Goal: Check status: Check status

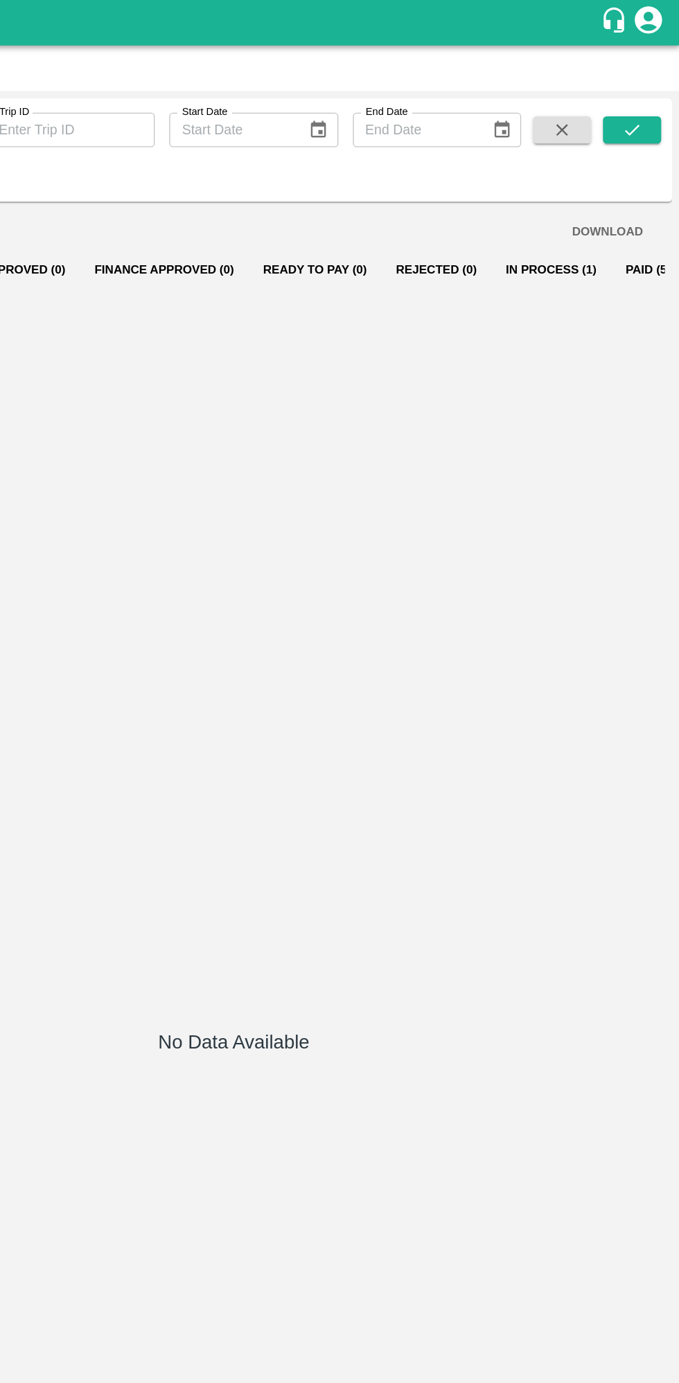
click at [564, 208] on button "In Process (1)" at bounding box center [580, 205] width 91 height 33
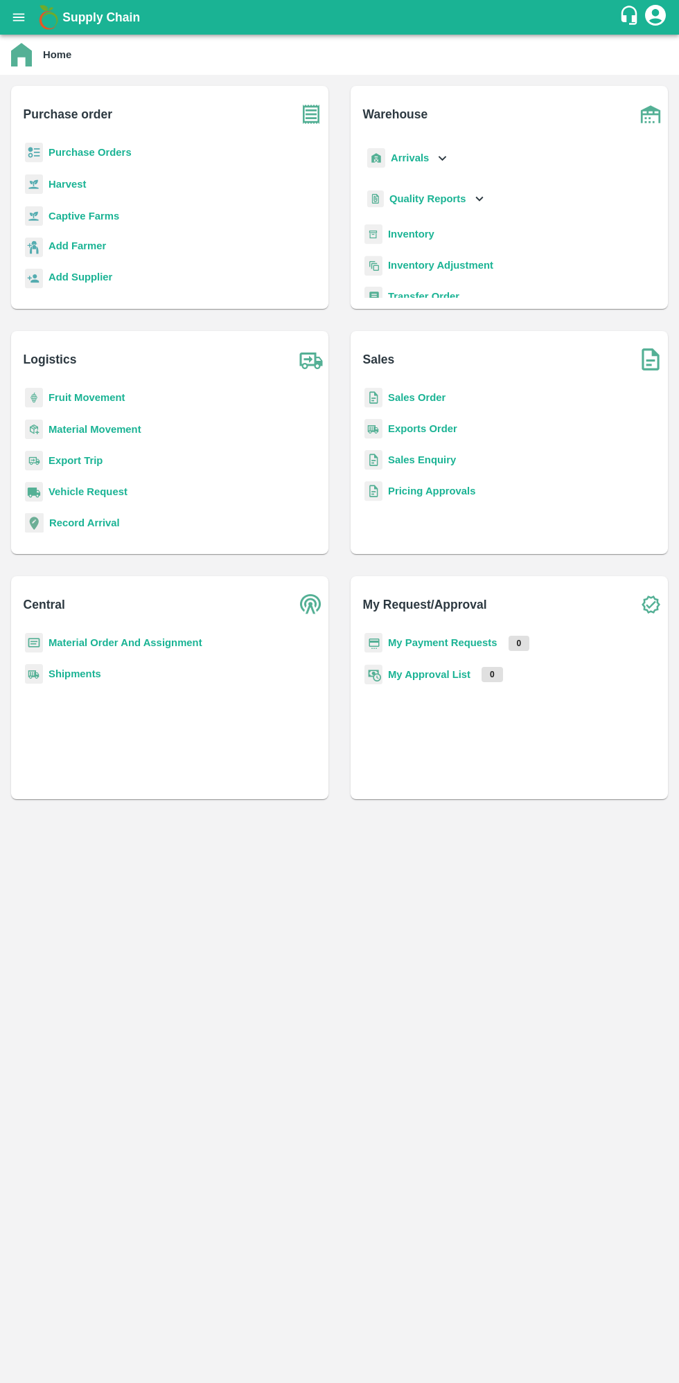
click at [453, 648] on b "My Payment Requests" at bounding box center [442, 642] width 109 height 11
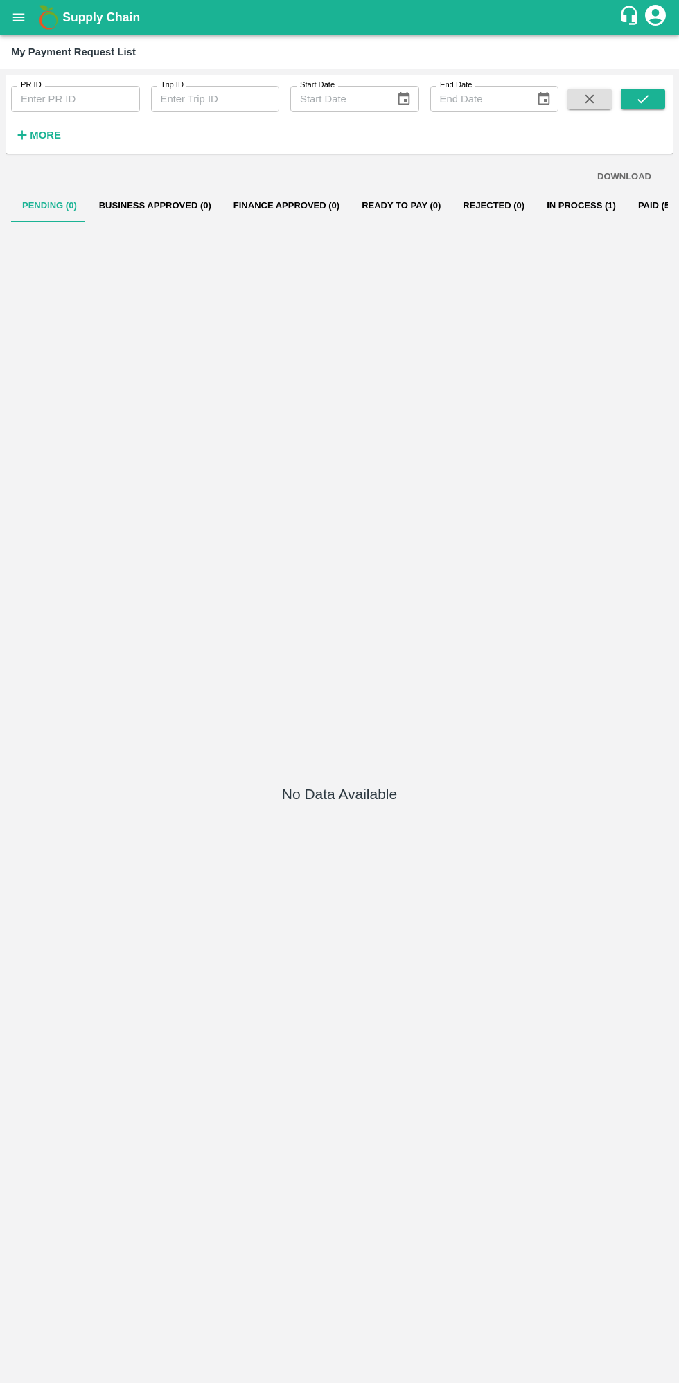
click at [550, 205] on button "In Process (1)" at bounding box center [580, 205] width 91 height 33
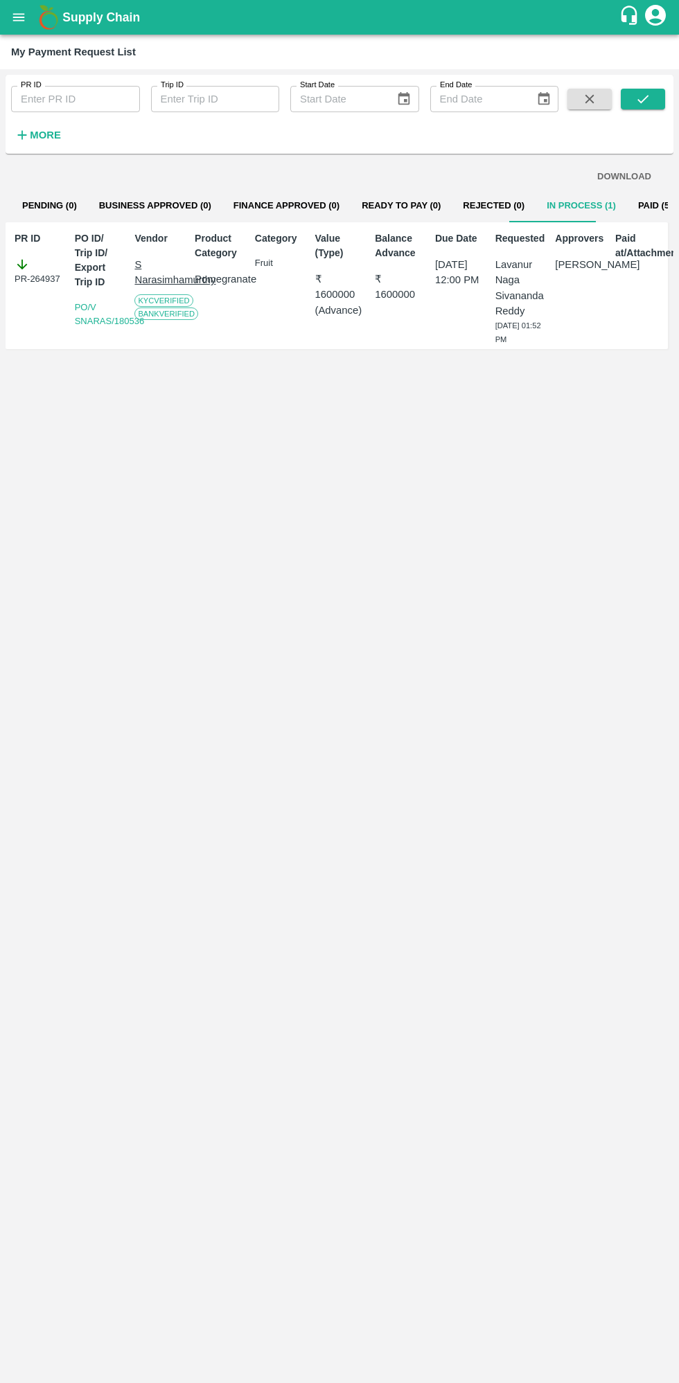
scroll to position [0, 10]
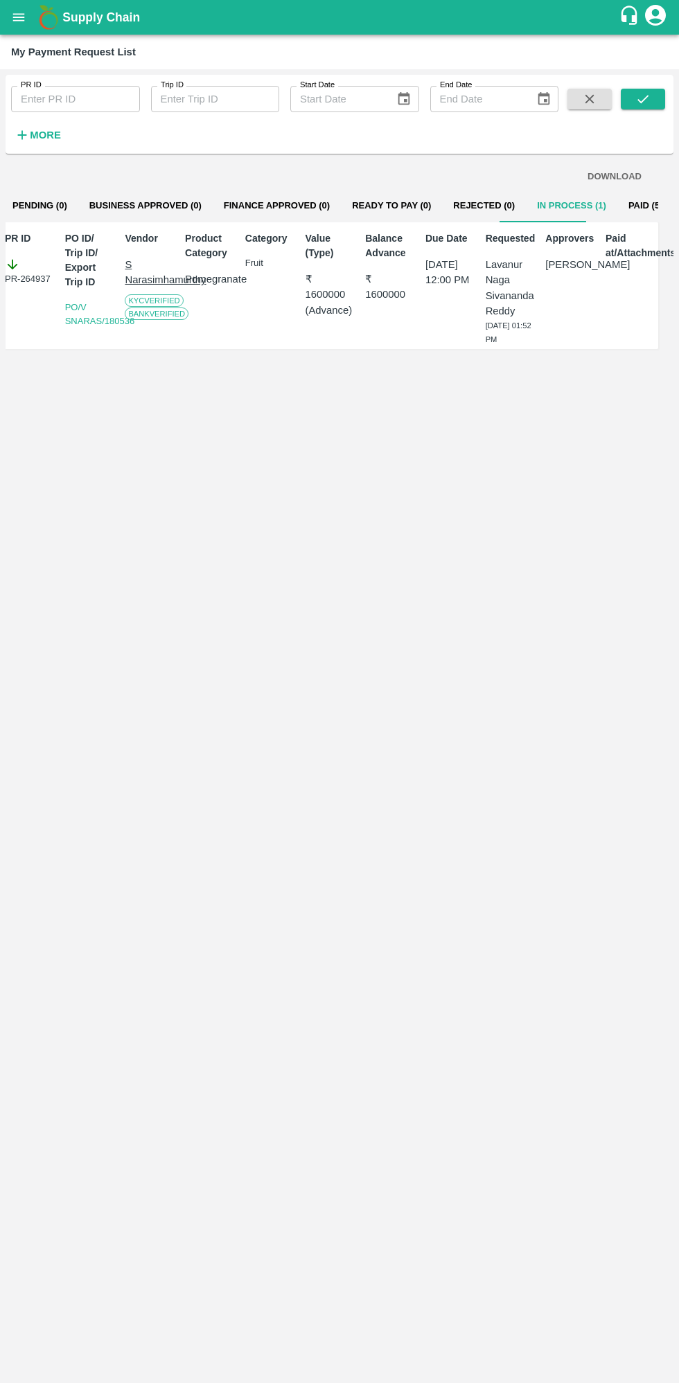
click at [625, 205] on button "Paid (560)" at bounding box center [650, 205] width 66 height 33
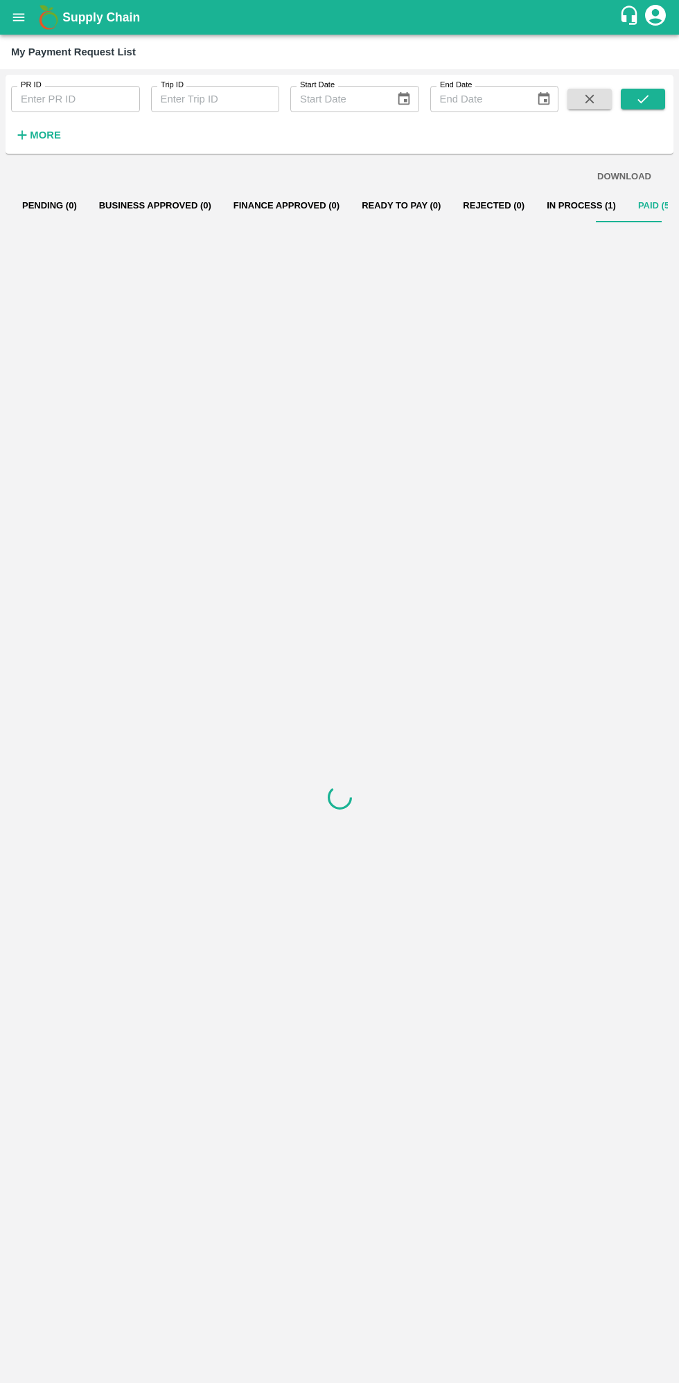
click at [556, 205] on button "In Process (1)" at bounding box center [580, 205] width 91 height 33
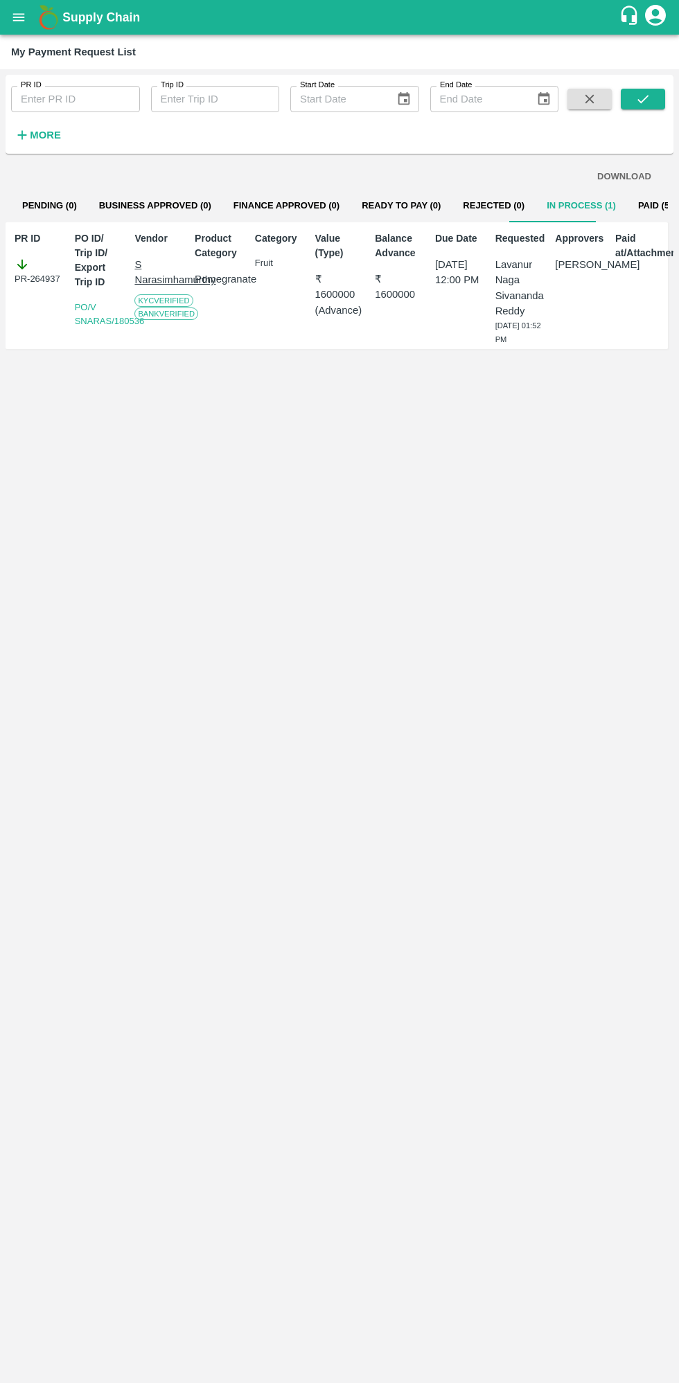
scroll to position [0, 3]
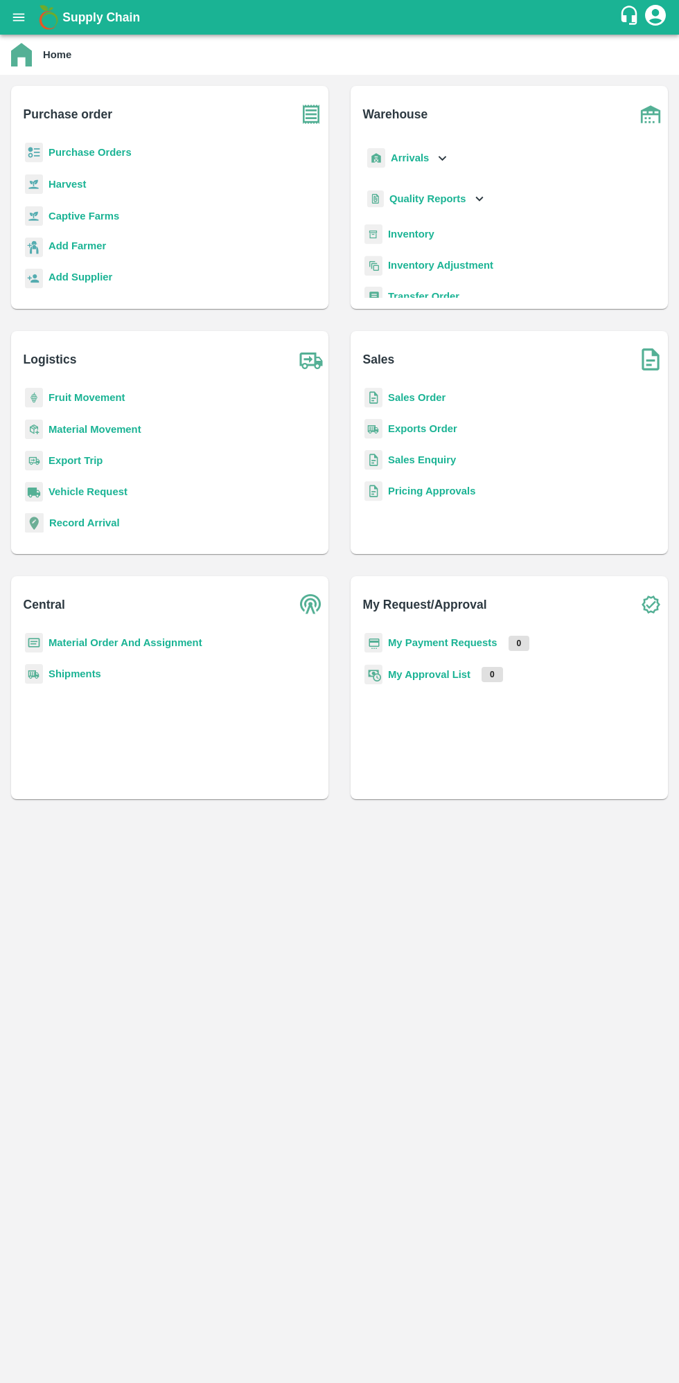
click at [112, 152] on b "Purchase Orders" at bounding box center [89, 152] width 83 height 11
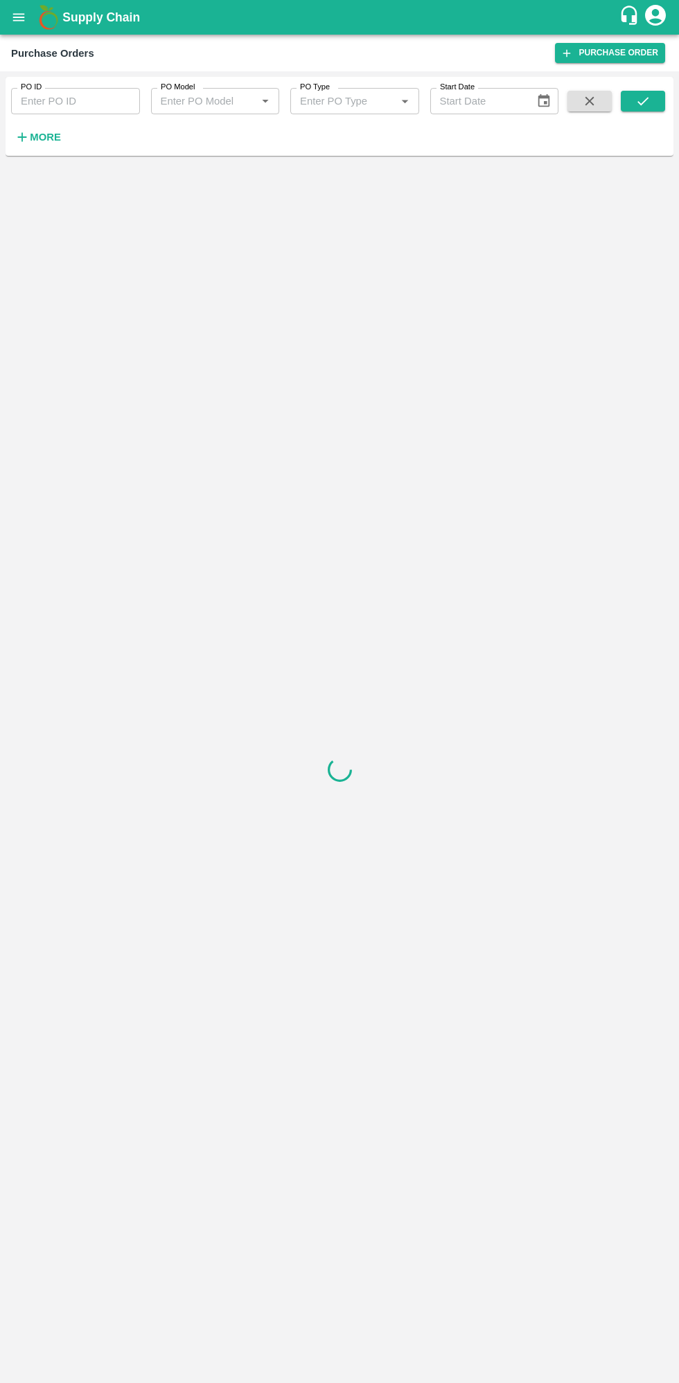
click at [42, 146] on h6 "More" at bounding box center [45, 137] width 31 height 18
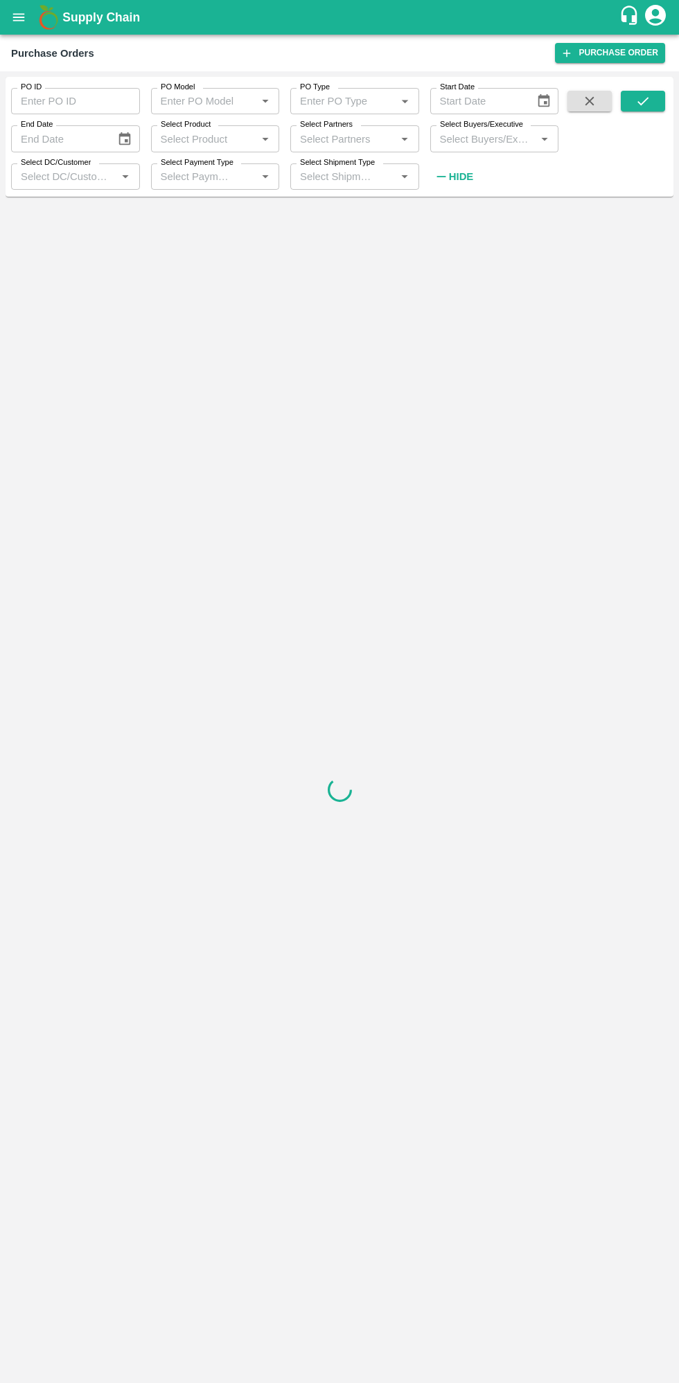
click at [501, 145] on input "Select Buyers/Executive" at bounding box center [483, 138] width 98 height 18
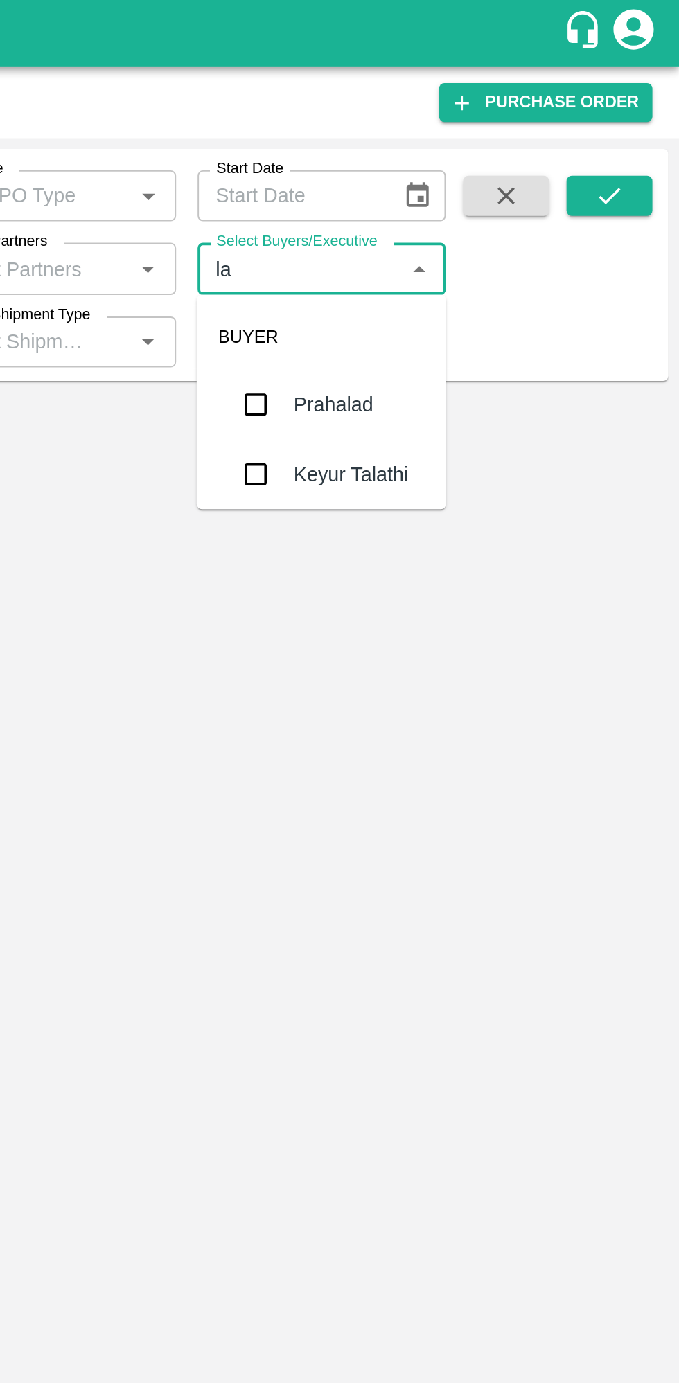
type input "lav"
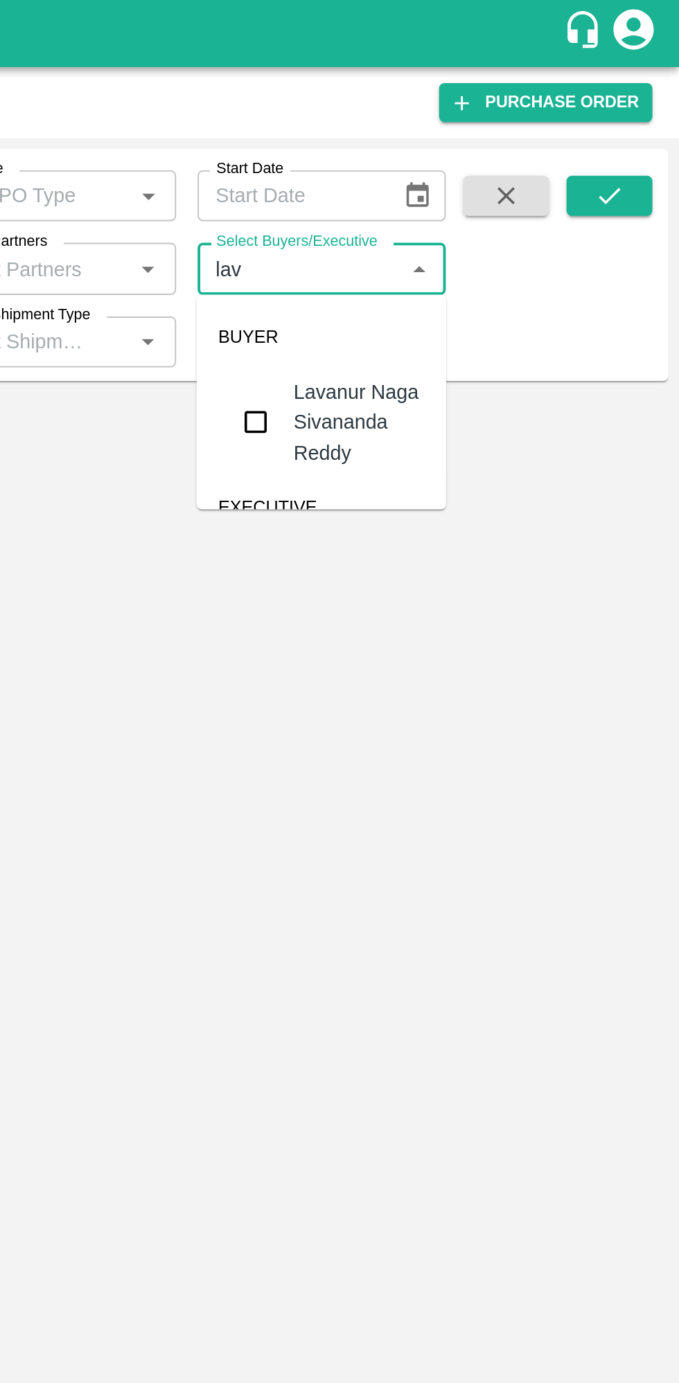
click at [490, 224] on div "Lavanur Naga Sivananda Reddy" at bounding box center [514, 218] width 68 height 46
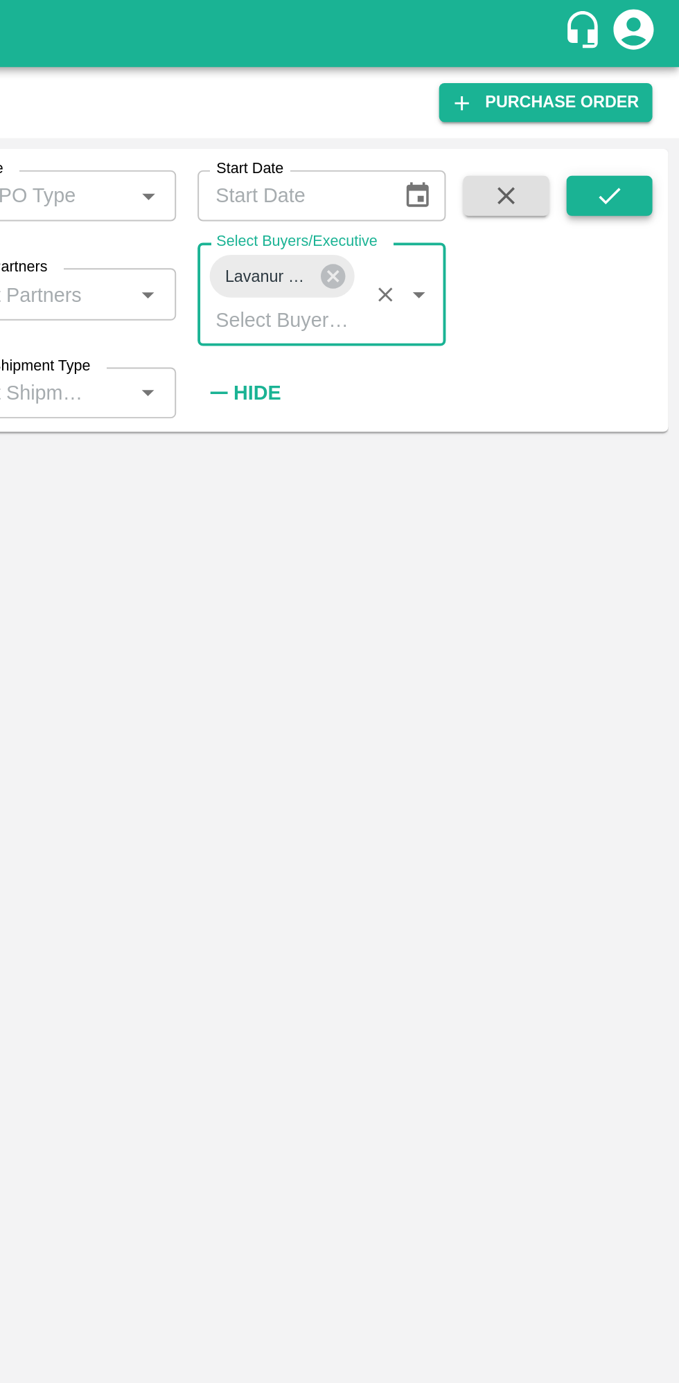
click at [646, 102] on icon "submit" at bounding box center [642, 100] width 15 height 15
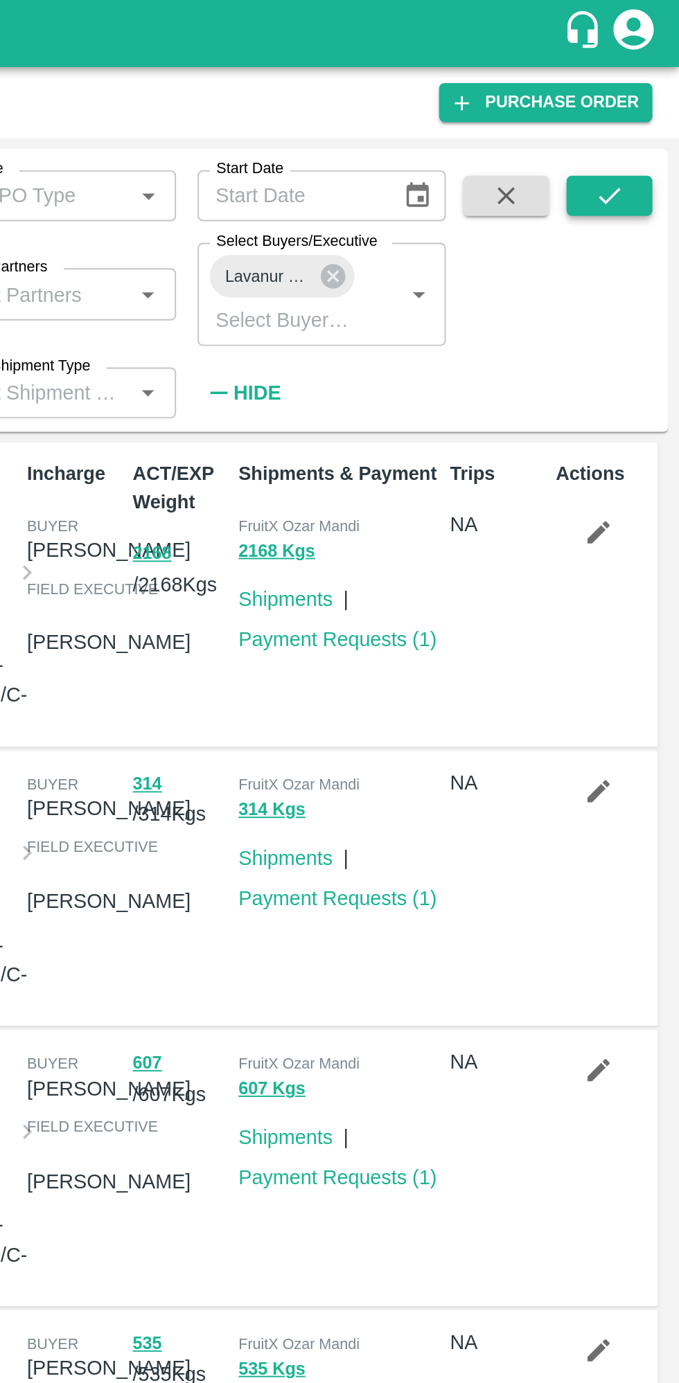
click at [647, 105] on icon "submit" at bounding box center [642, 100] width 15 height 15
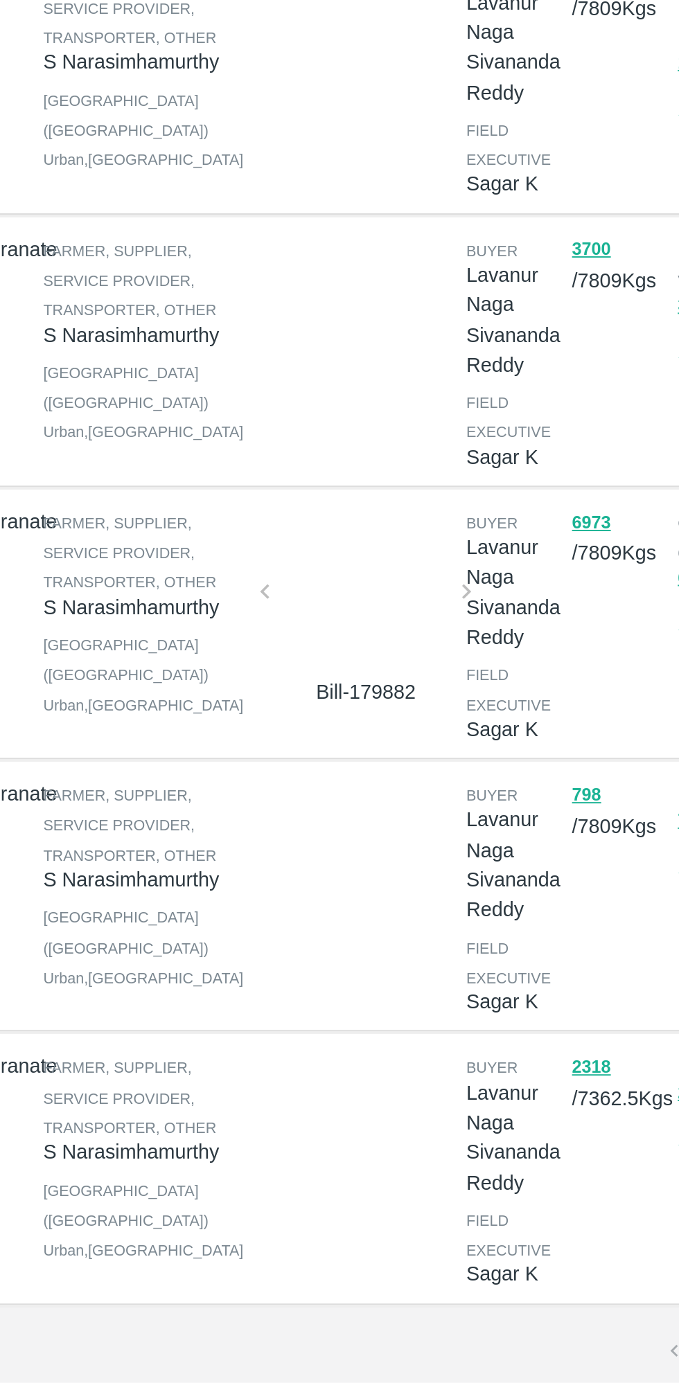
scroll to position [397, 0]
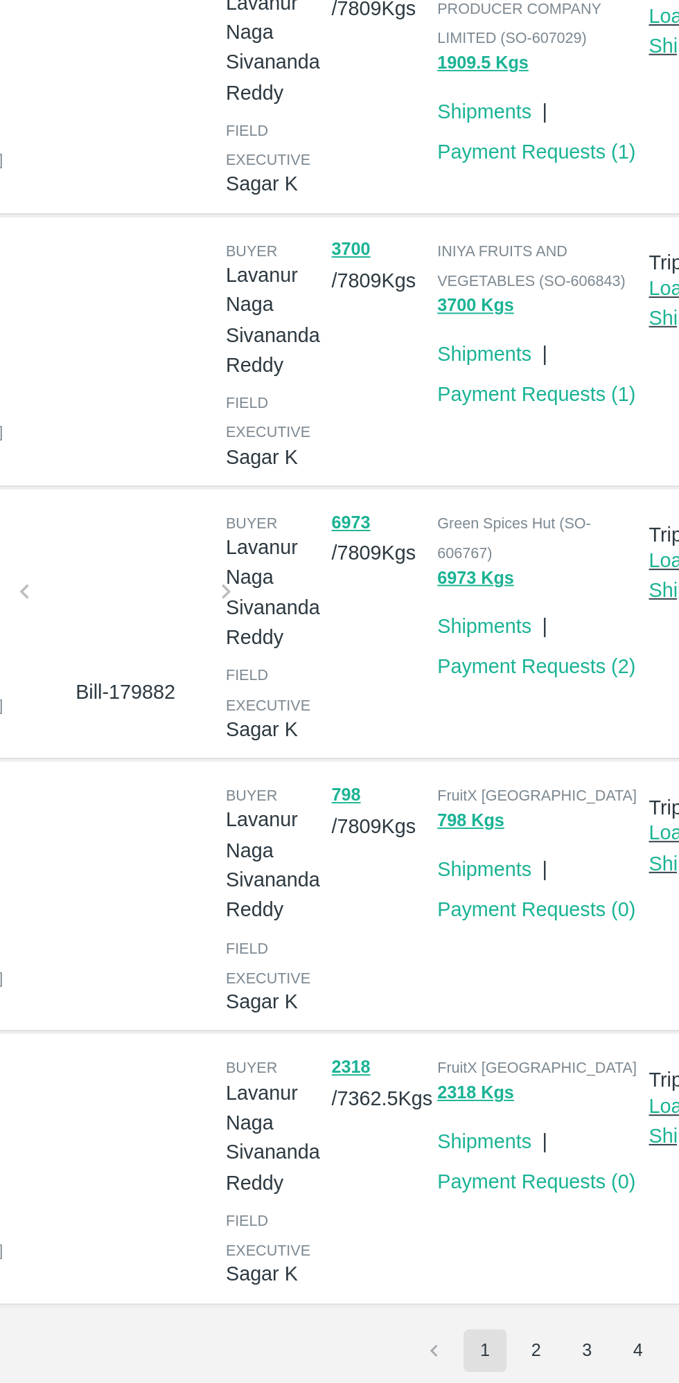
click at [303, 964] on div at bounding box center [290, 978] width 93 height 73
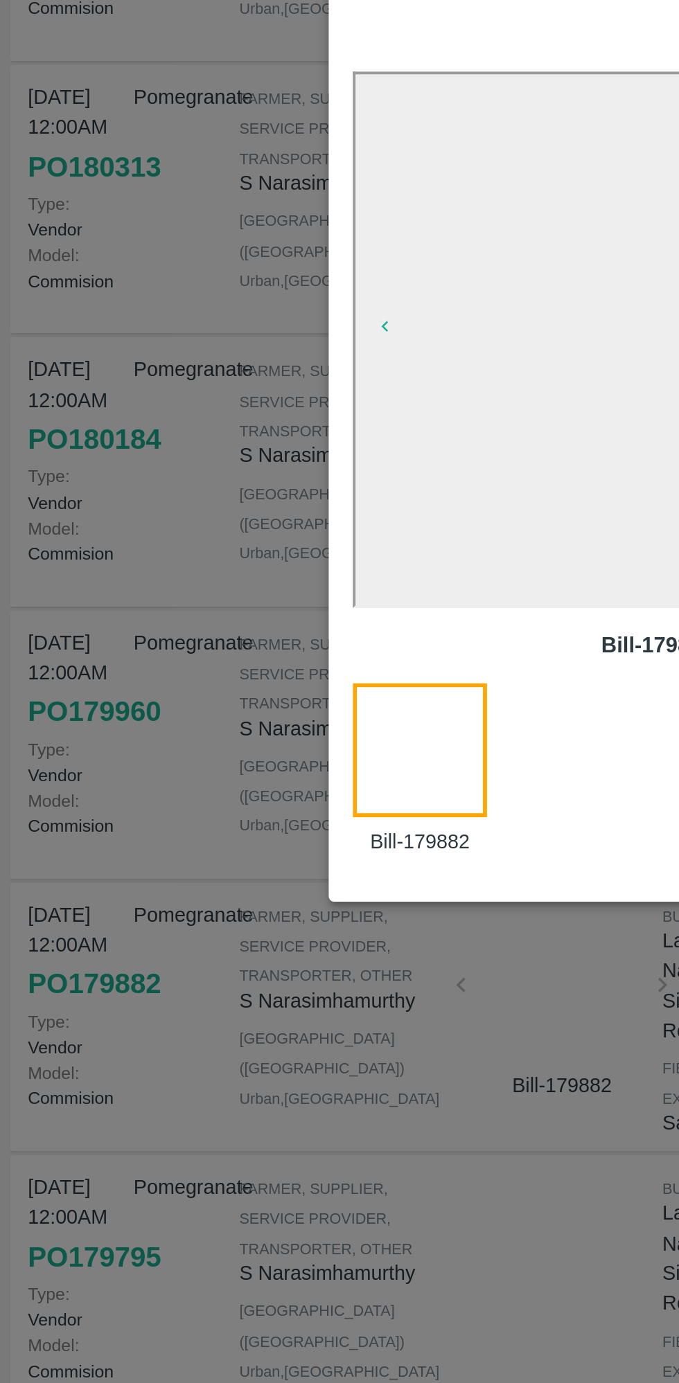
click at [220, 858] on div at bounding box center [225, 862] width 86 height 89
